Goal: Find specific page/section: Find specific page/section

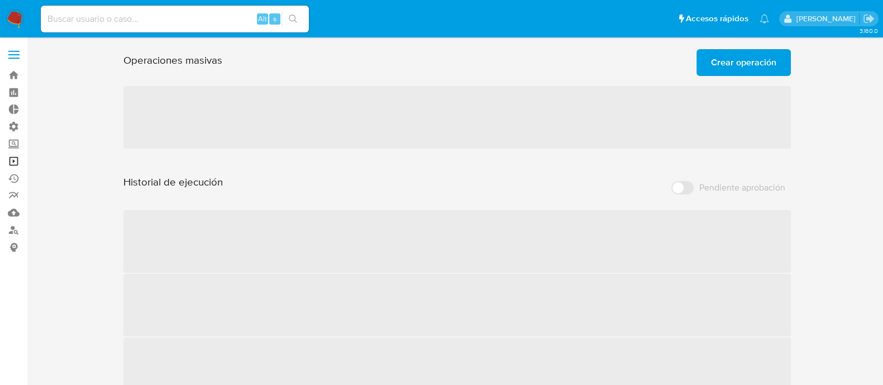
click at [21, 163] on link "Operaciones masivas" at bounding box center [66, 161] width 133 height 17
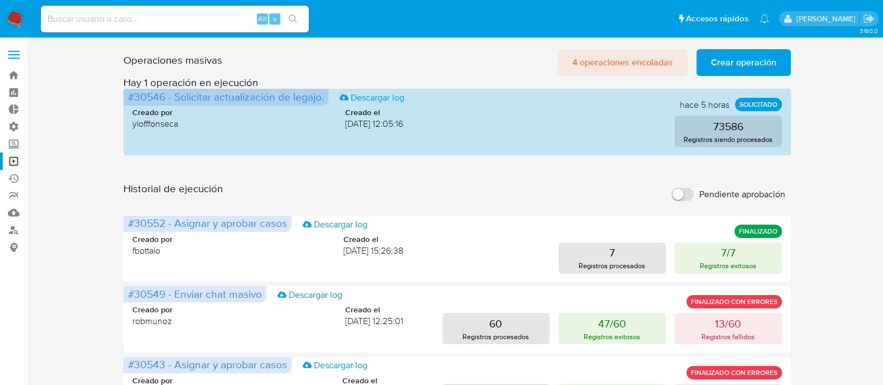
click at [634, 54] on span "4 operaciones encoladas" at bounding box center [623, 62] width 101 height 25
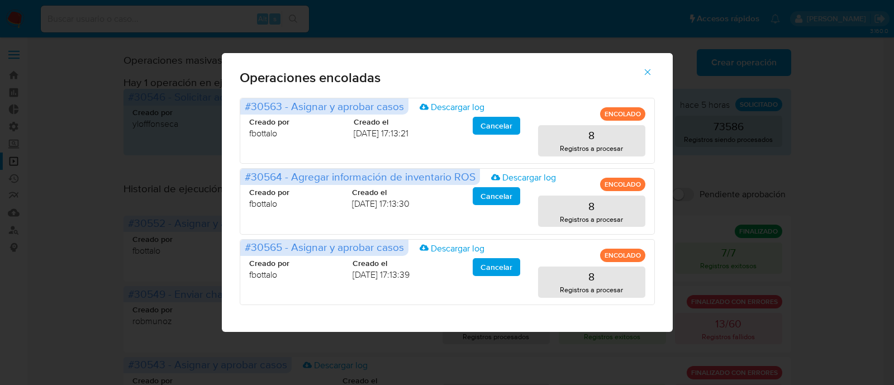
click at [644, 69] on icon "button" at bounding box center [648, 72] width 10 height 10
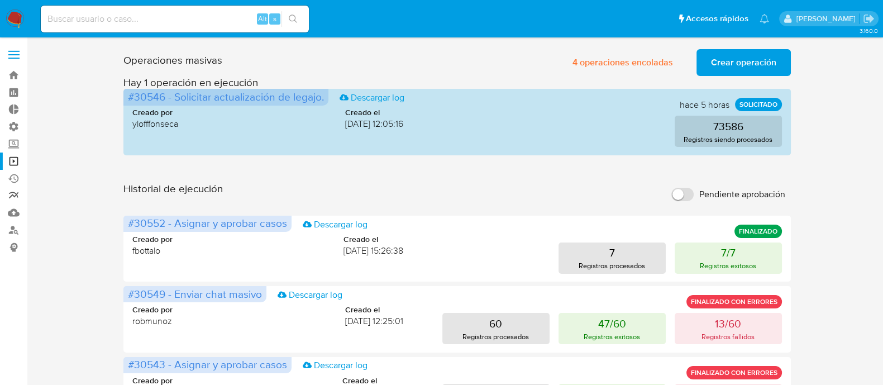
click at [0, 196] on link "Reportes" at bounding box center [66, 195] width 133 height 17
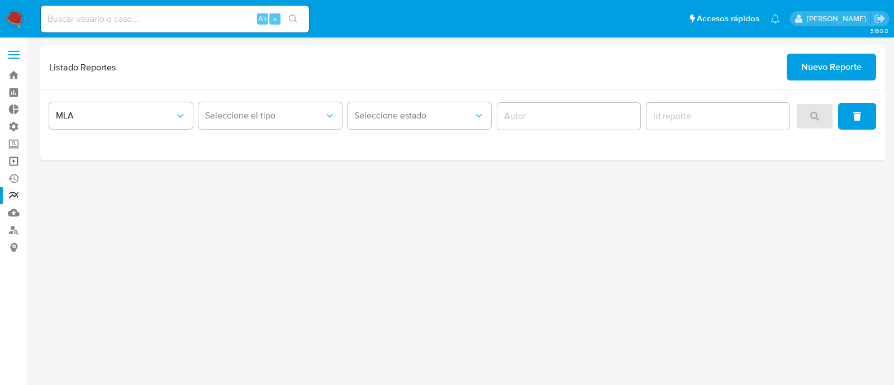
click at [11, 164] on link "Operaciones masivas" at bounding box center [66, 161] width 133 height 17
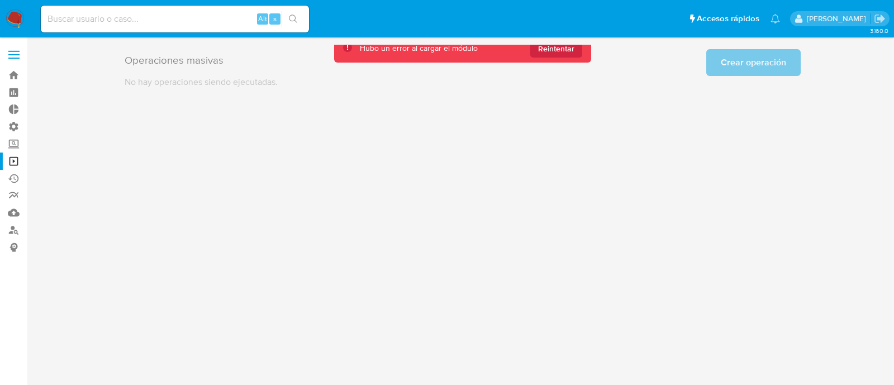
click at [456, 218] on div "3.160.0" at bounding box center [462, 211] width 845 height 333
click at [19, 166] on link "Operaciones masivas" at bounding box center [66, 161] width 133 height 17
